Goal: Task Accomplishment & Management: Use online tool/utility

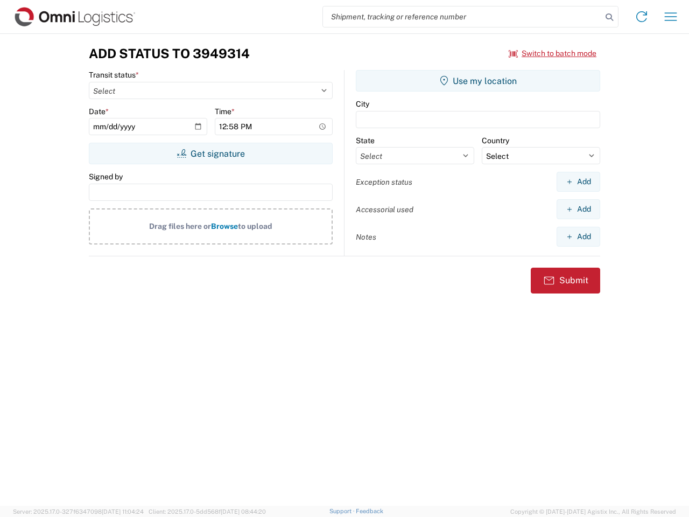
click at [463, 17] on input "search" at bounding box center [462, 16] width 279 height 20
click at [610, 17] on icon at bounding box center [609, 17] width 15 height 15
click at [642, 17] on icon at bounding box center [641, 16] width 17 height 17
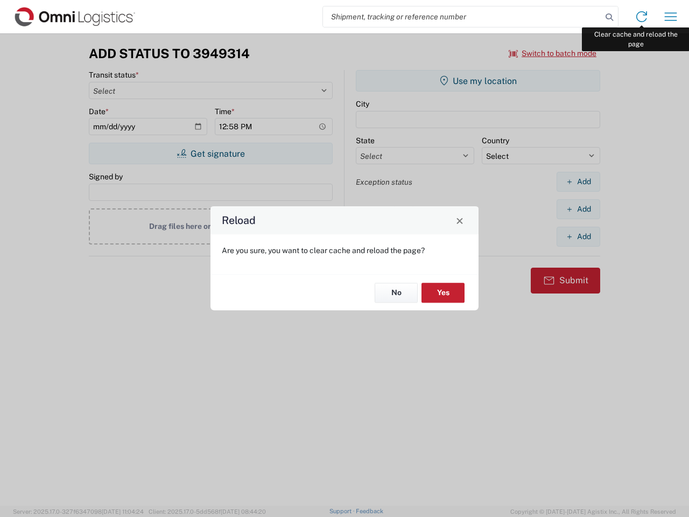
click at [671, 17] on div "Reload Are you sure, you want to clear cache and reload the page? No Yes" at bounding box center [344, 258] width 689 height 517
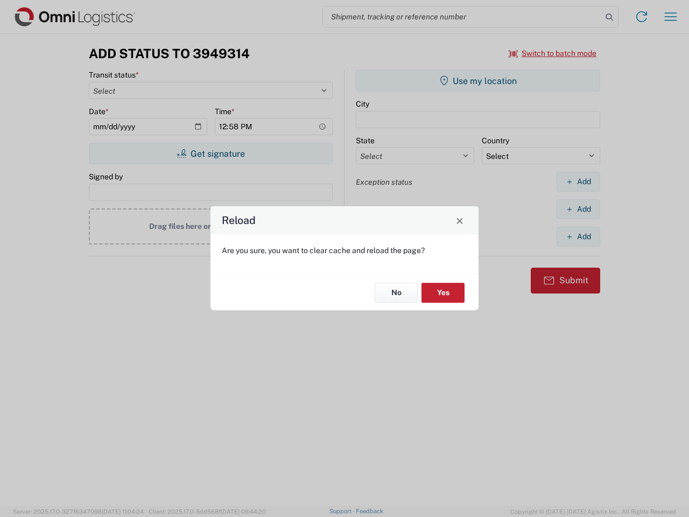
click at [553, 53] on div "Reload Are you sure, you want to clear cache and reload the page? No Yes" at bounding box center [344, 258] width 689 height 517
click at [211, 153] on div "Reload Are you sure, you want to clear cache and reload the page? No Yes" at bounding box center [344, 258] width 689 height 517
click at [478, 81] on div "Reload Are you sure, you want to clear cache and reload the page? No Yes" at bounding box center [344, 258] width 689 height 517
click at [578, 181] on div "Reload Are you sure, you want to clear cache and reload the page? No Yes" at bounding box center [344, 258] width 689 height 517
click at [578, 209] on div "Reload Are you sure, you want to clear cache and reload the page? No Yes" at bounding box center [344, 258] width 689 height 517
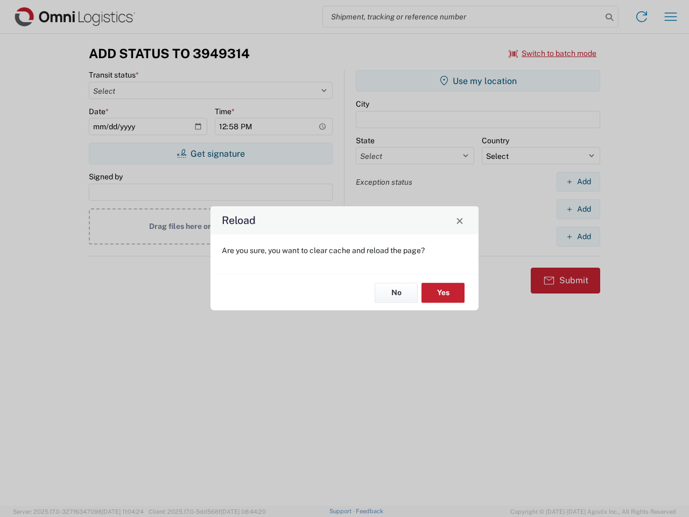
click at [578, 236] on div "Reload Are you sure, you want to clear cache and reload the page? No Yes" at bounding box center [344, 258] width 689 height 517
